Goal: Task Accomplishment & Management: Manage account settings

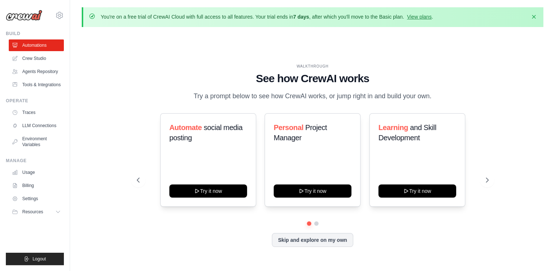
click at [165, 87] on div "WALKTHROUGH See how [PERSON_NAME] works Try a prompt below to see how [PERSON_N…" at bounding box center [313, 83] width 352 height 38
click at [171, 40] on div "WALKTHROUGH See how [PERSON_NAME] works Try a prompt below to see how [PERSON_N…" at bounding box center [313, 161] width 462 height 256
click at [49, 69] on link "Agents Repository" at bounding box center [36, 72] width 55 height 12
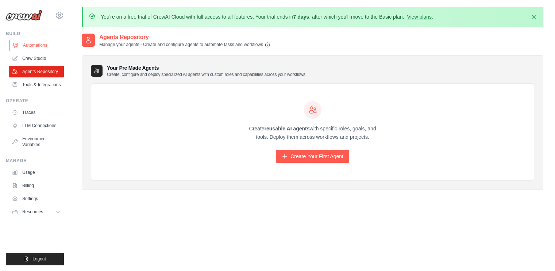
click at [35, 47] on link "Automations" at bounding box center [36, 45] width 55 height 12
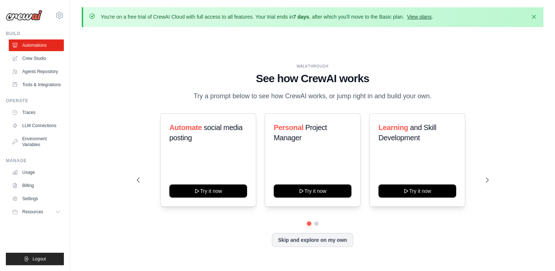
click at [419, 17] on link "View plans" at bounding box center [419, 17] width 24 height 6
